Goal: Transaction & Acquisition: Purchase product/service

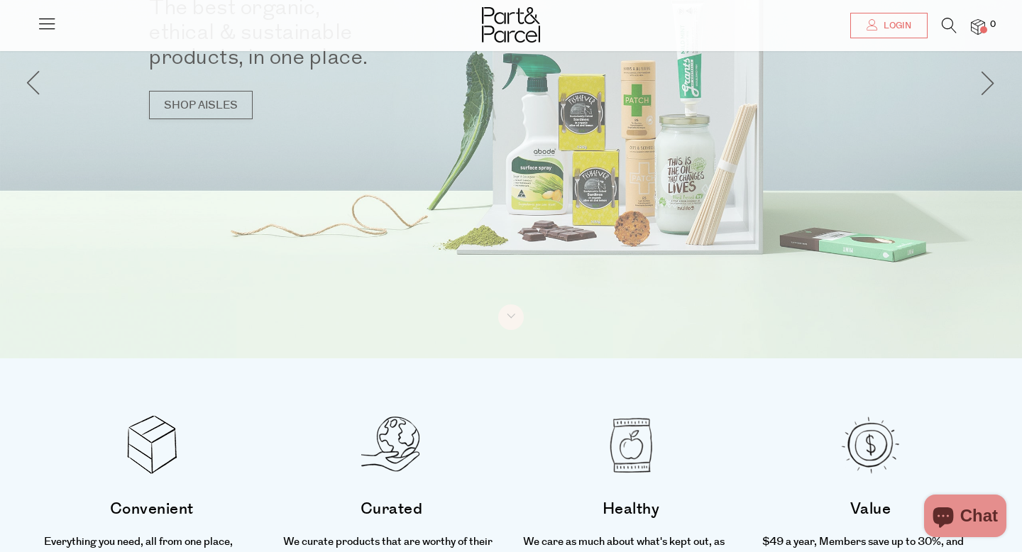
scroll to position [199, 0]
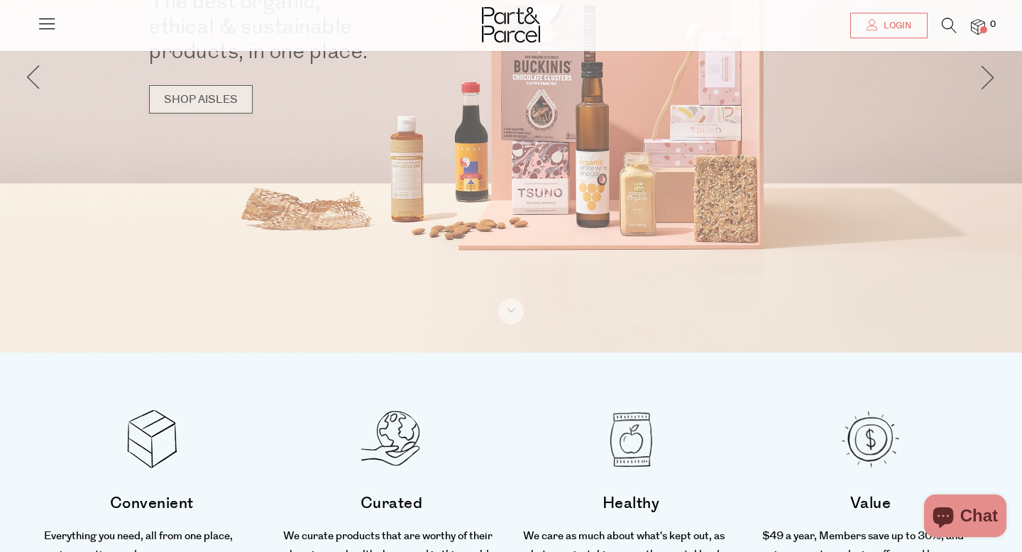
click at [209, 92] on link "SHOP AISLES" at bounding box center [201, 99] width 104 height 28
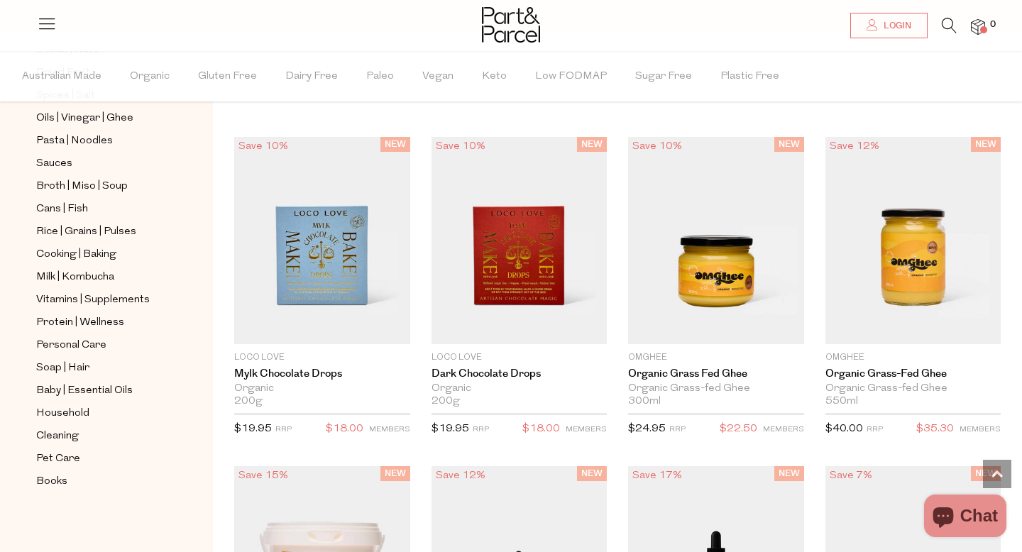
scroll to position [1140, 0]
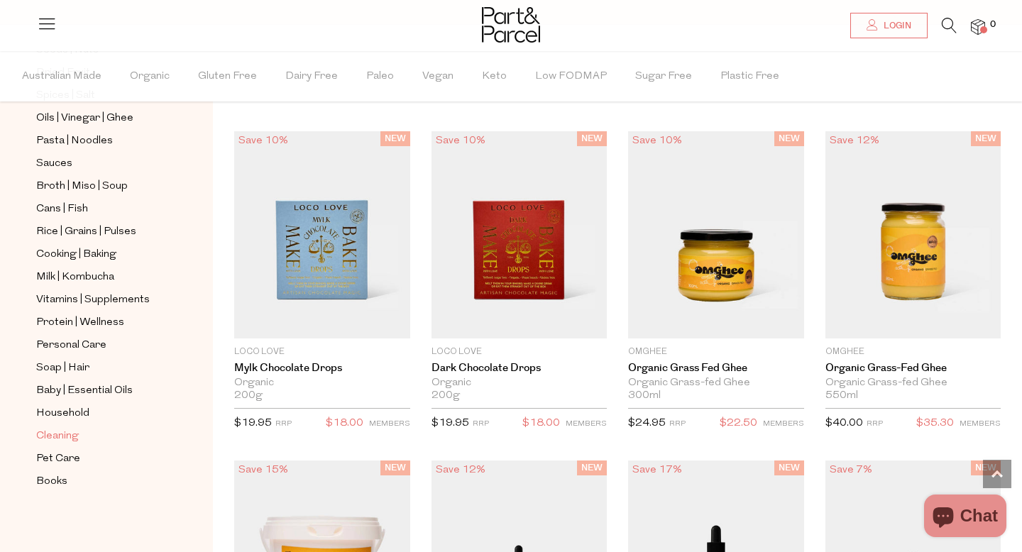
click at [58, 431] on span "Cleaning" at bounding box center [57, 436] width 43 height 17
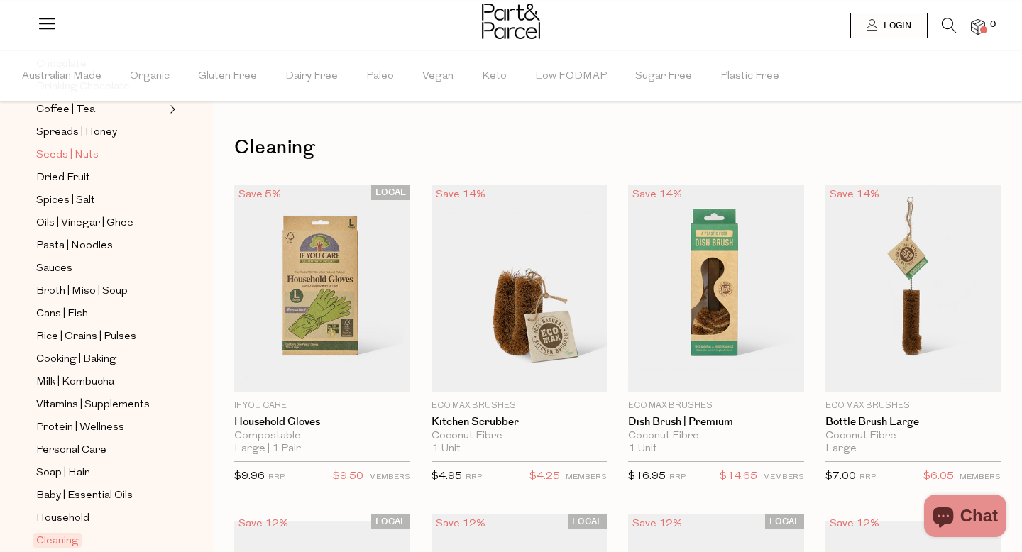
scroll to position [458, 0]
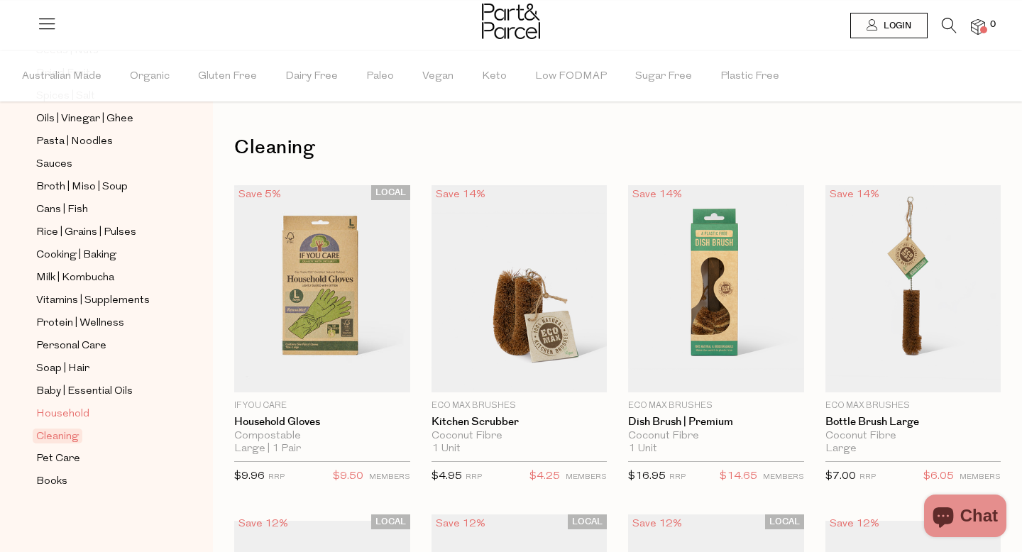
click at [76, 409] on span "Household" at bounding box center [62, 414] width 53 height 17
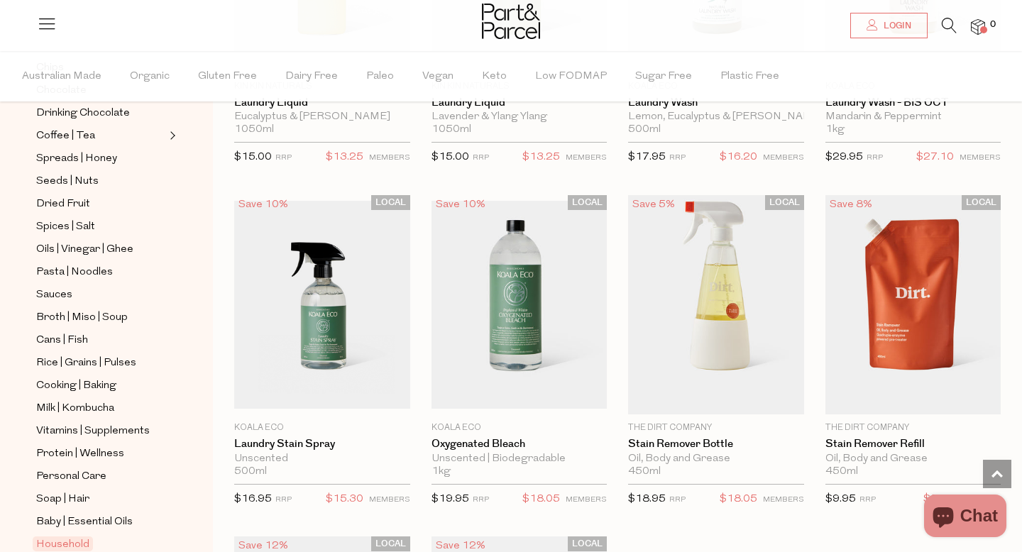
scroll to position [3629, 0]
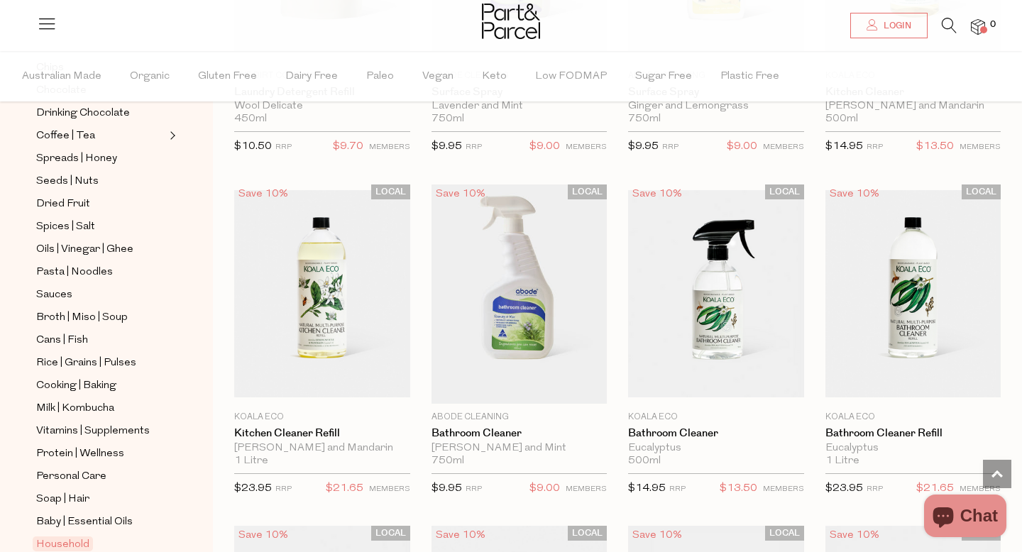
scroll to position [5349, 0]
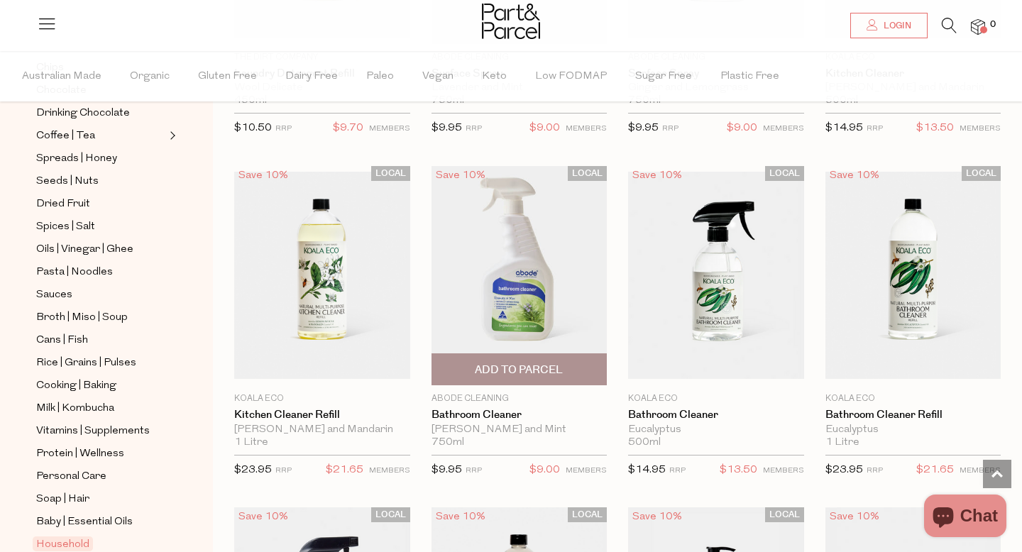
click at [501, 289] on img at bounding box center [519, 275] width 176 height 219
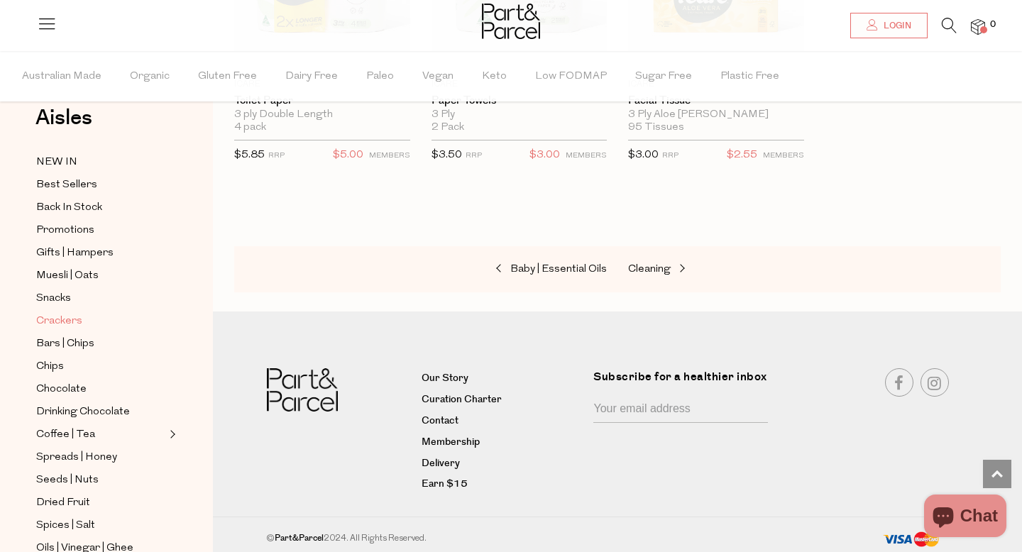
scroll to position [41, 0]
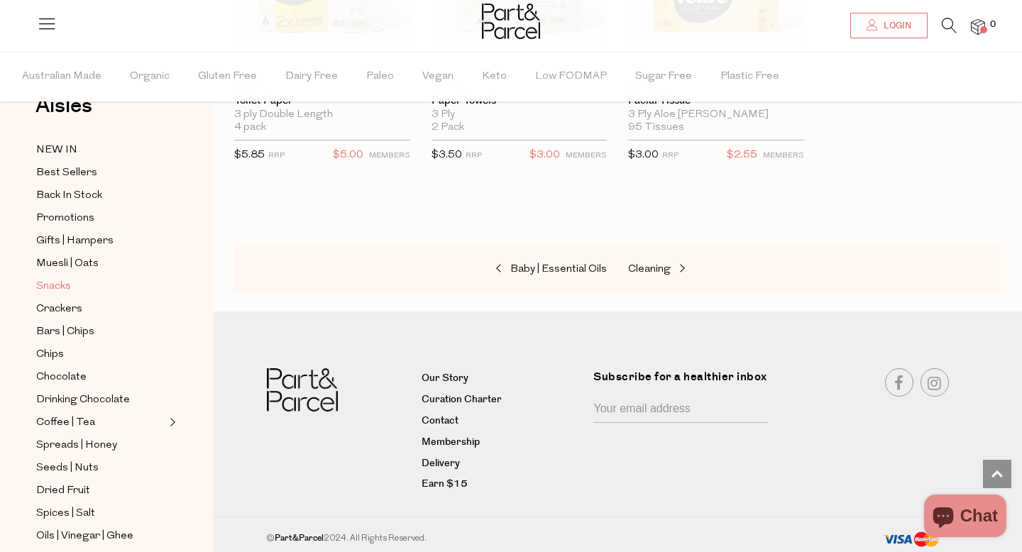
click at [64, 280] on span "Snacks" at bounding box center [53, 286] width 35 height 17
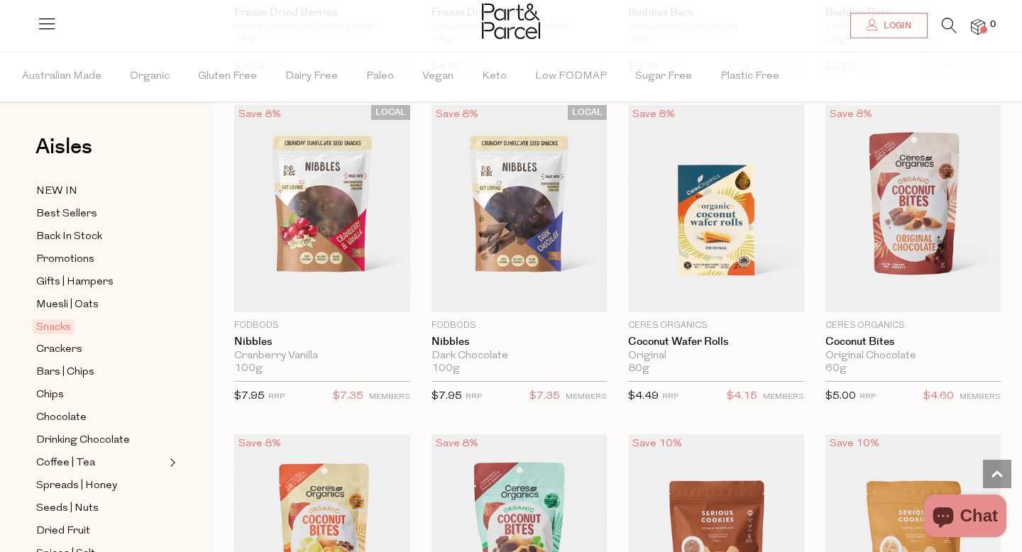
scroll to position [2400, 0]
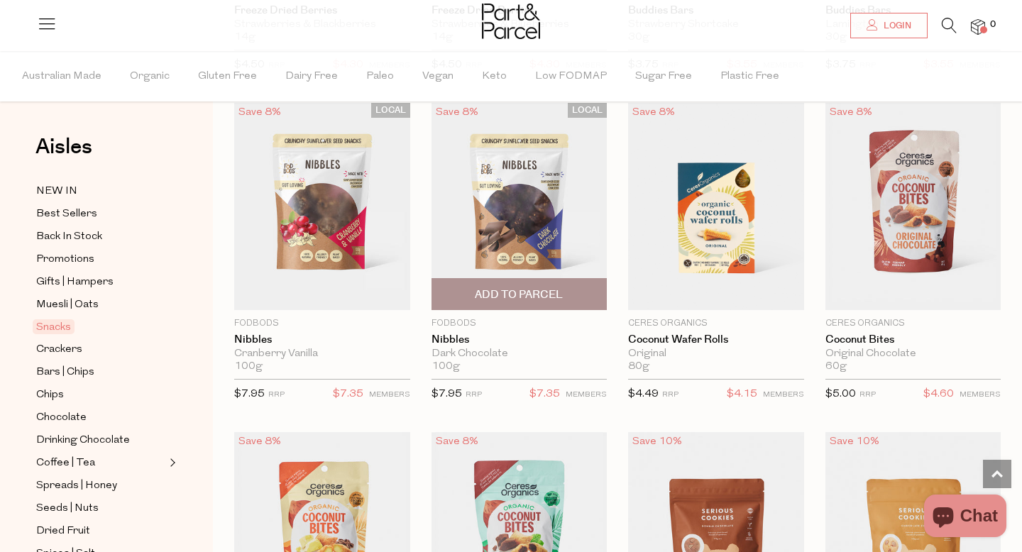
click at [504, 219] on img at bounding box center [519, 206] width 176 height 207
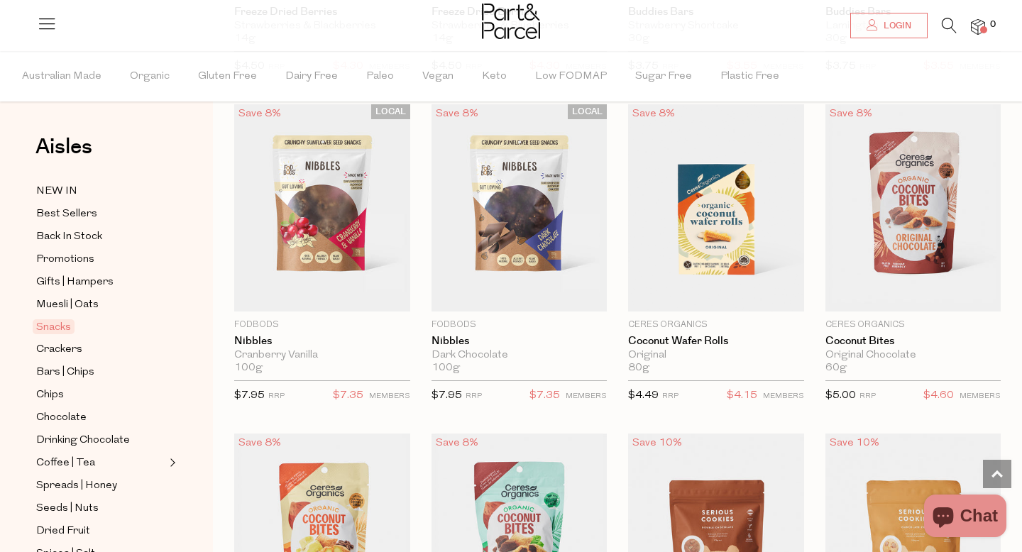
scroll to position [2398, 0]
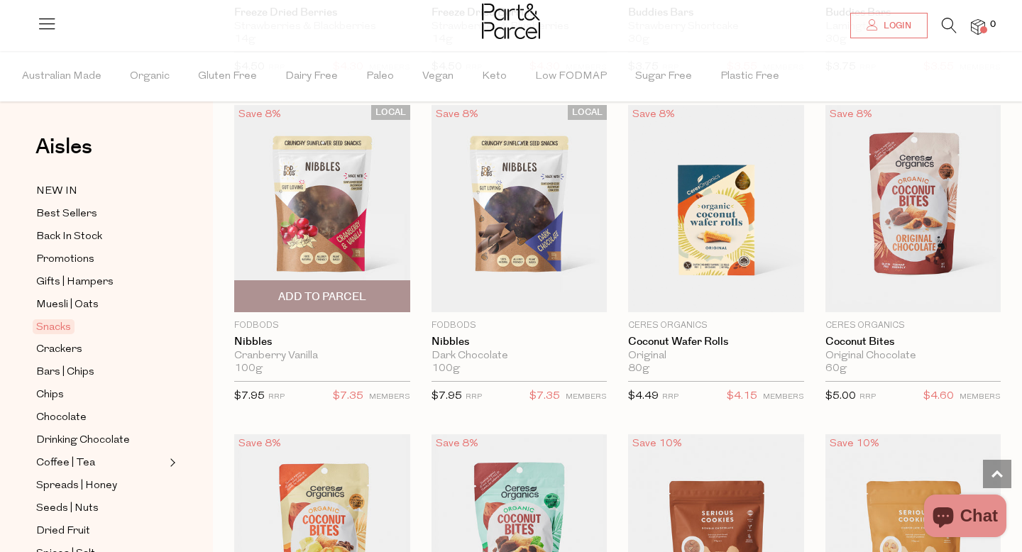
click at [340, 211] on img at bounding box center [322, 208] width 176 height 207
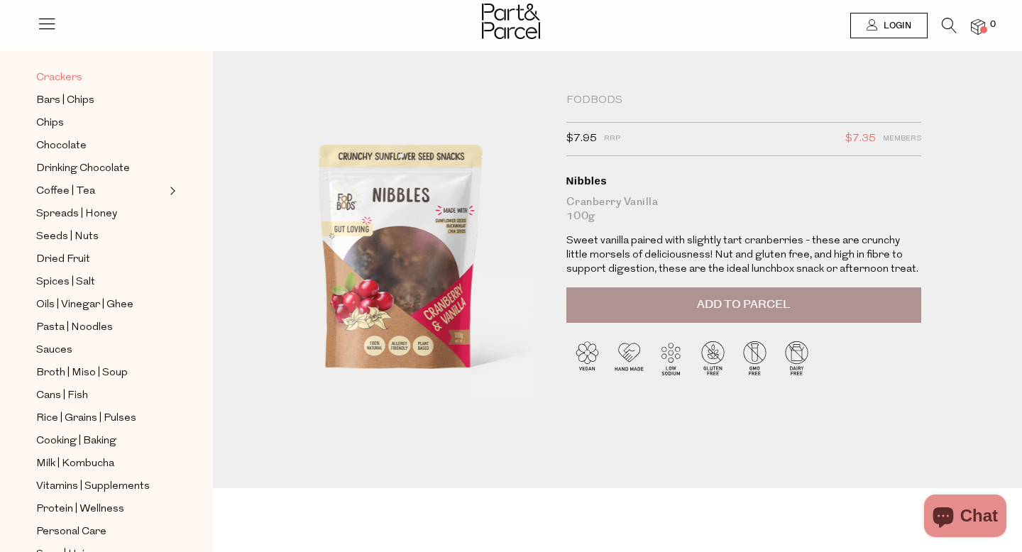
scroll to position [231, 0]
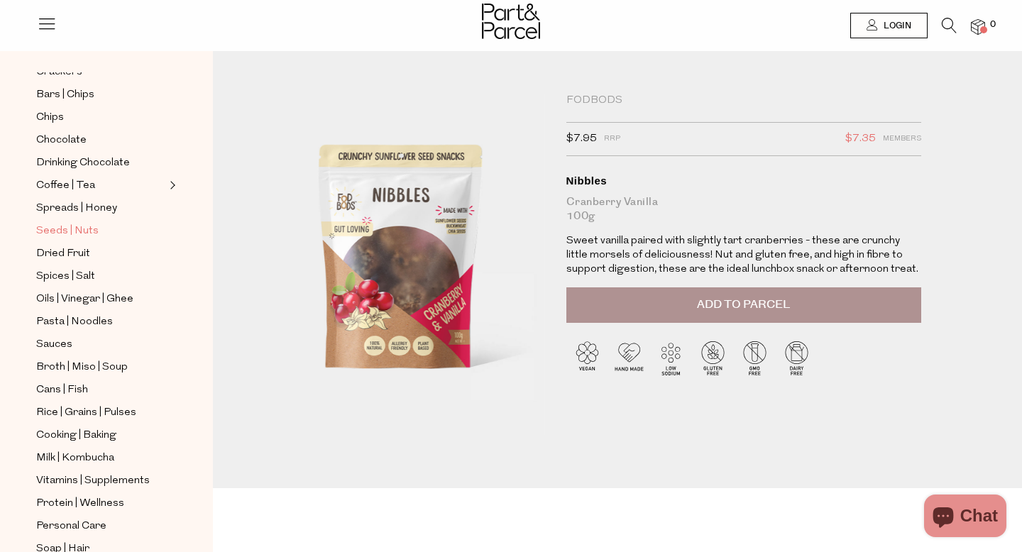
click at [67, 224] on span "Seeds | Nuts" at bounding box center [67, 231] width 62 height 17
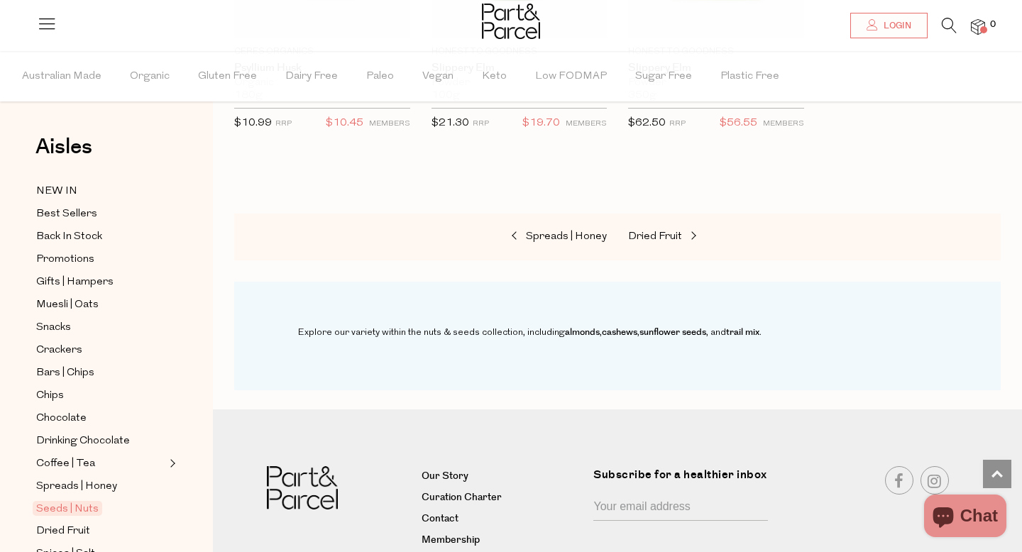
scroll to position [3993, 0]
